Goal: Navigation & Orientation: Find specific page/section

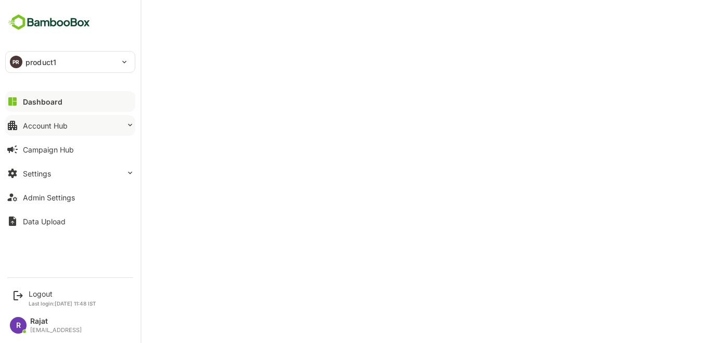
click at [52, 128] on div "Account Hub" at bounding box center [45, 125] width 45 height 9
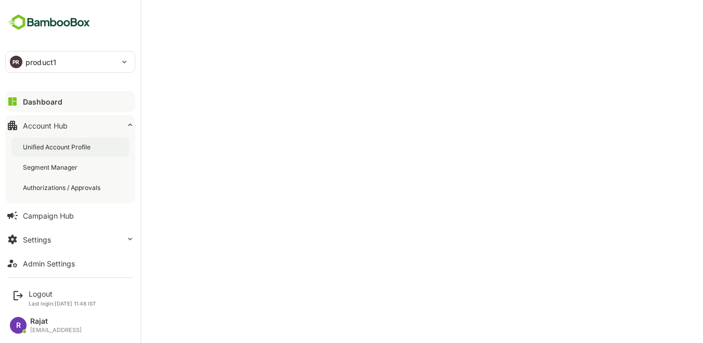
click at [56, 150] on div "Unified Account Profile" at bounding box center [58, 147] width 70 height 9
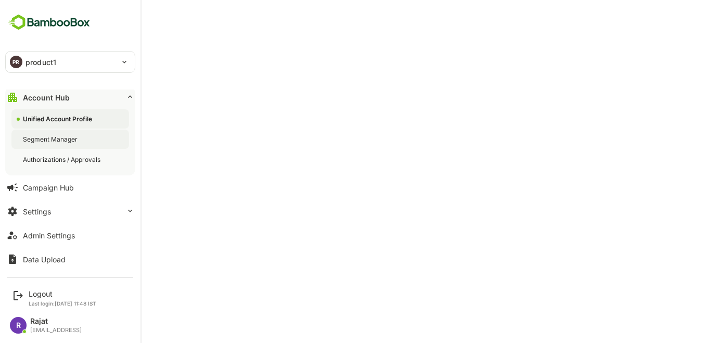
click at [43, 141] on div "Segment Manager" at bounding box center [51, 139] width 57 height 9
click at [44, 118] on div "Unified Account Profile" at bounding box center [58, 119] width 70 height 9
click at [62, 189] on div "Campaign Hub" at bounding box center [48, 187] width 51 height 9
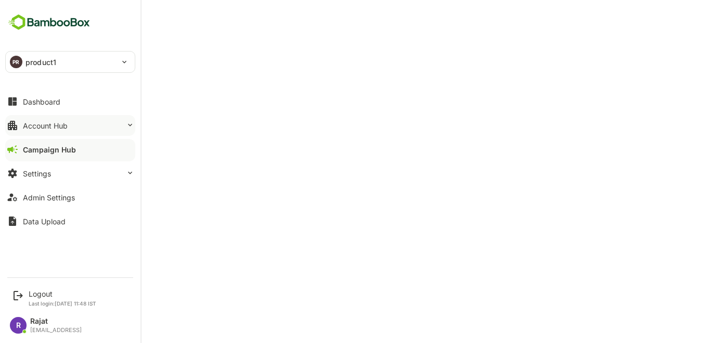
click at [23, 129] on div "Account Hub" at bounding box center [45, 125] width 45 height 9
click at [28, 131] on button "Account Hub" at bounding box center [70, 125] width 130 height 21
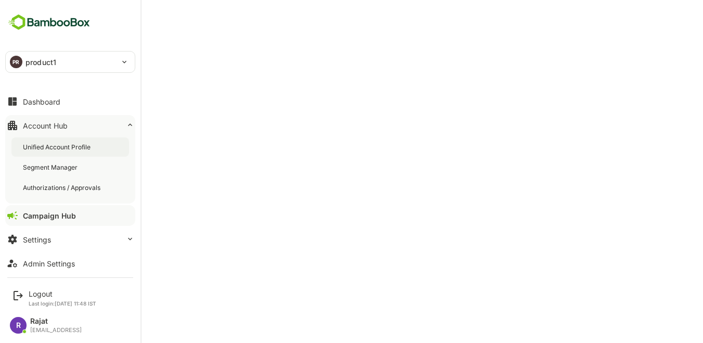
click at [41, 147] on div "Unified Account Profile" at bounding box center [58, 147] width 70 height 9
click at [59, 166] on div "Segment Manager" at bounding box center [51, 167] width 57 height 9
click at [48, 124] on div "Account Hub" at bounding box center [46, 125] width 47 height 9
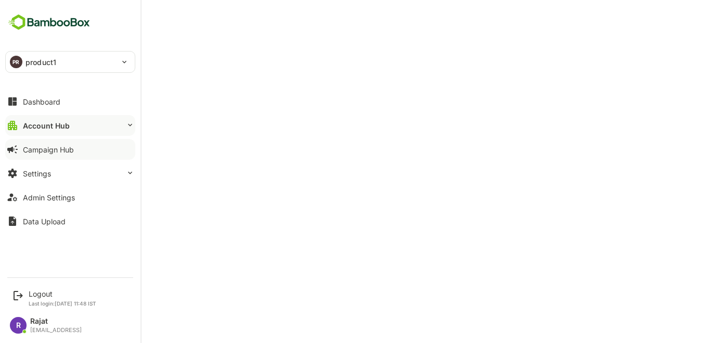
click at [48, 124] on div "Account Hub" at bounding box center [46, 125] width 47 height 9
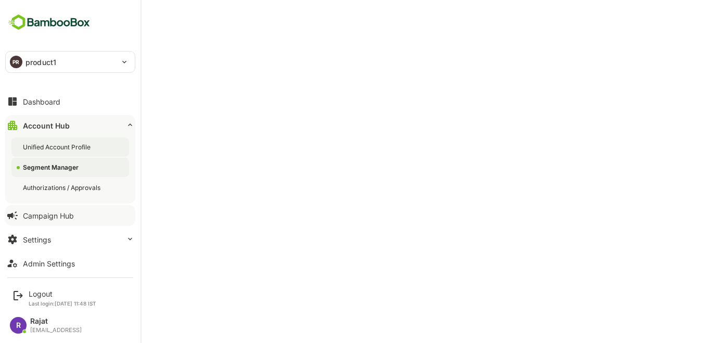
click at [52, 150] on div "Unified Account Profile" at bounding box center [58, 147] width 70 height 9
